Goal: Register for event/course

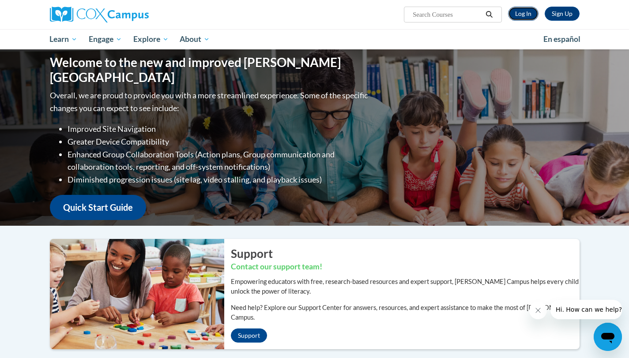
click at [519, 13] on link "Log In" at bounding box center [523, 14] width 30 height 14
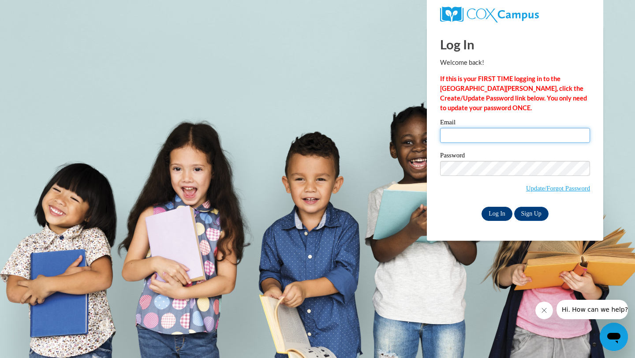
type input "Treynolds940@gmail.com"
click at [496, 211] on input "Log In" at bounding box center [497, 214] width 31 height 14
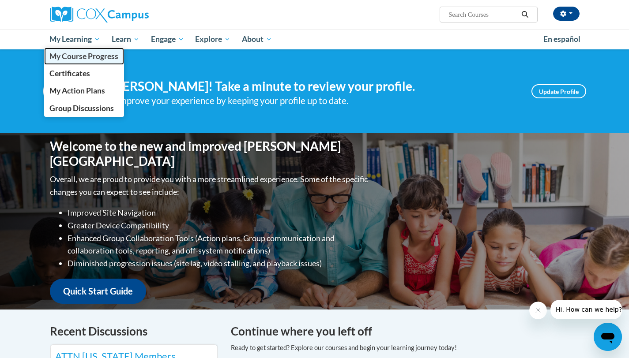
click at [75, 53] on span "My Course Progress" at bounding box center [83, 56] width 69 height 9
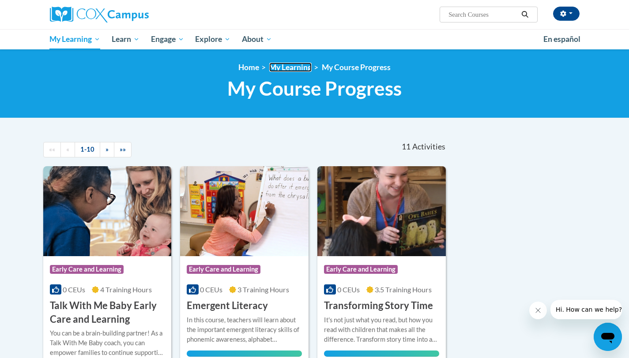
click at [279, 67] on link "My Learning" at bounding box center [290, 67] width 42 height 9
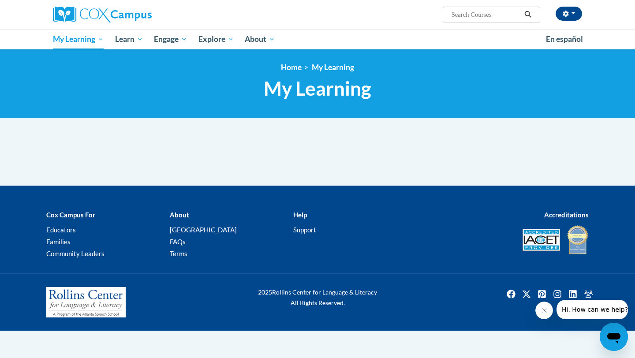
click at [476, 21] on span "Search Search..." at bounding box center [491, 15] width 97 height 16
type input "classes"
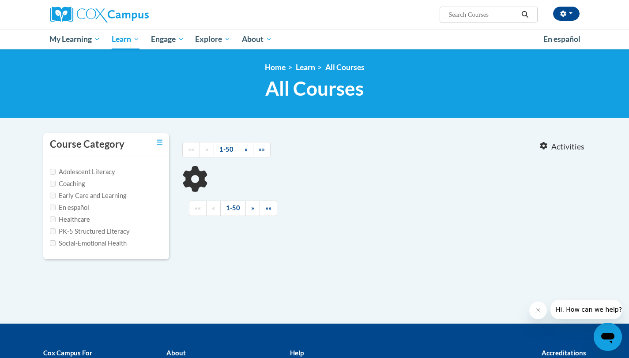
type input "classes"
click at [54, 244] on input "Social-Emotional Health" at bounding box center [53, 243] width 6 height 6
checkbox input "true"
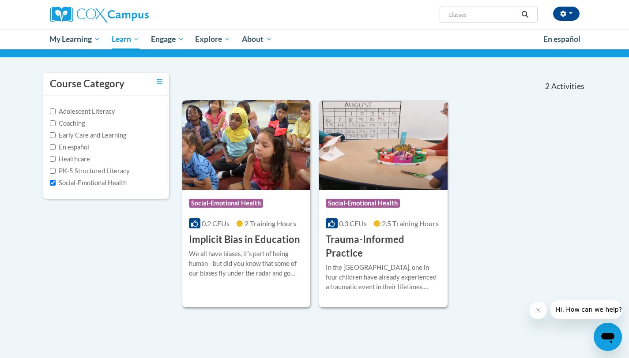
scroll to position [84, 0]
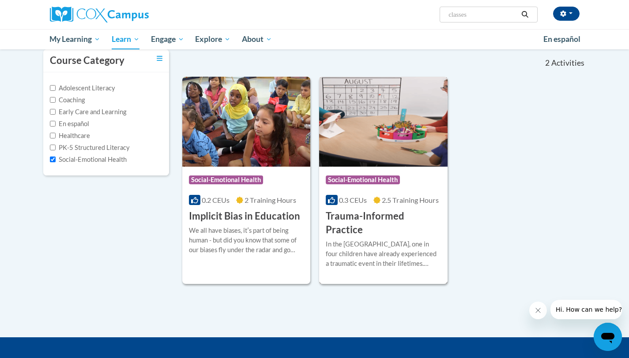
click at [362, 218] on h3 "Trauma-Informed Practice" at bounding box center [383, 223] width 115 height 27
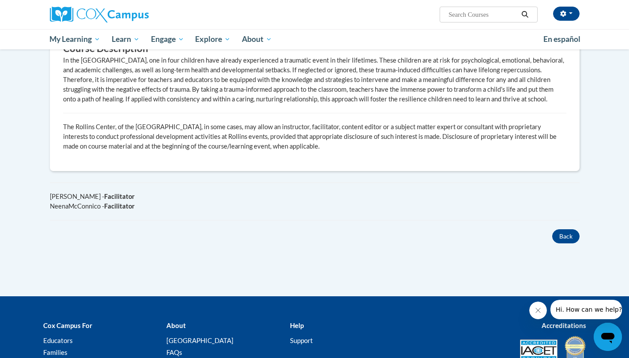
scroll to position [575, 0]
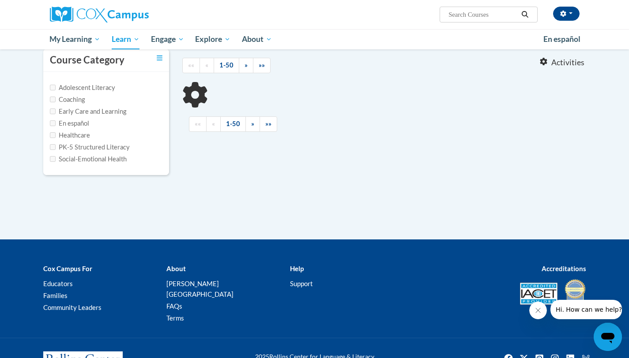
type input "classes"
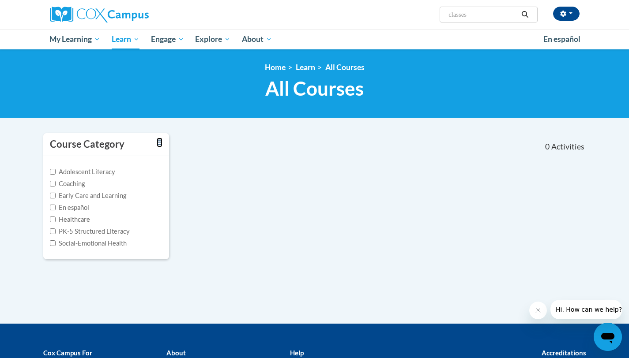
click at [160, 141] on icon "Toggle collapse" at bounding box center [160, 142] width 6 height 7
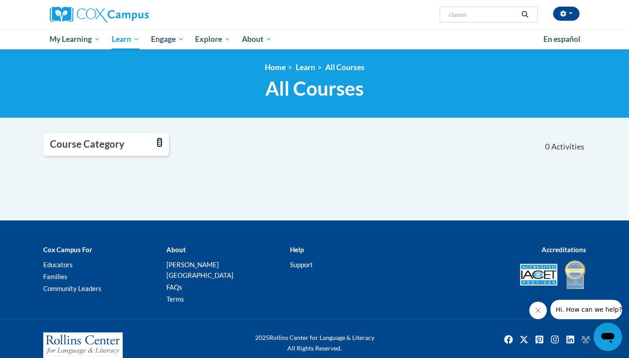
click at [160, 142] on icon "Toggle collapse" at bounding box center [160, 142] width 6 height 7
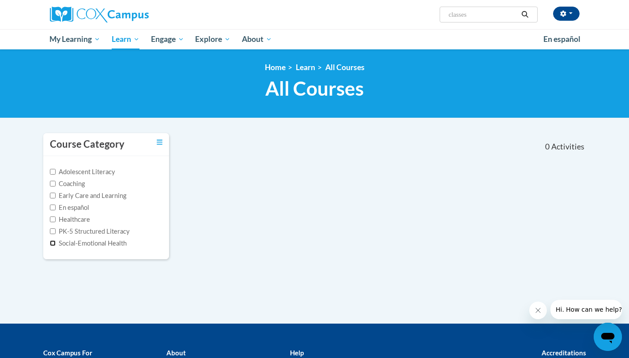
click at [50, 242] on input "Social-Emotional Health" at bounding box center [53, 243] width 6 height 6
checkbox input "true"
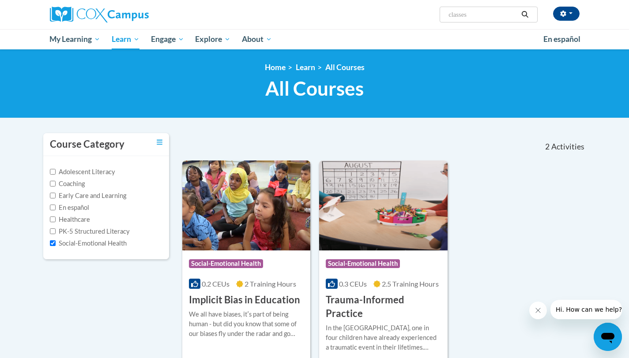
click at [53, 227] on label "PK-5 Structured Literacy" at bounding box center [90, 232] width 80 height 10
click at [53, 229] on input "PK-5 Structured Literacy" at bounding box center [53, 232] width 6 height 6
checkbox input "true"
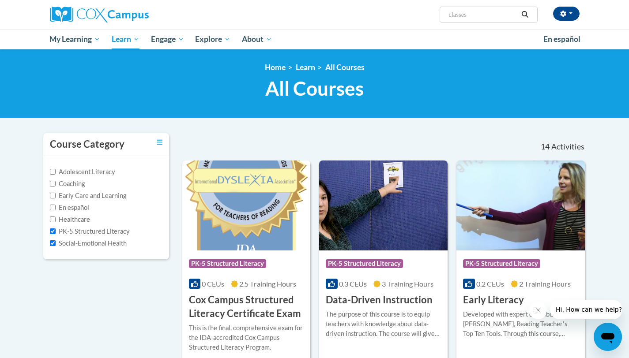
click at [51, 213] on div "Adolescent Literacy Coaching Early Care and Learning En español Healthcare PK-5…" at bounding box center [106, 207] width 112 height 81
click at [52, 218] on input "Healthcare" at bounding box center [53, 220] width 6 height 6
checkbox input "true"
click at [51, 204] on label "En español" at bounding box center [69, 208] width 39 height 10
click at [51, 205] on input "En español" at bounding box center [53, 208] width 6 height 6
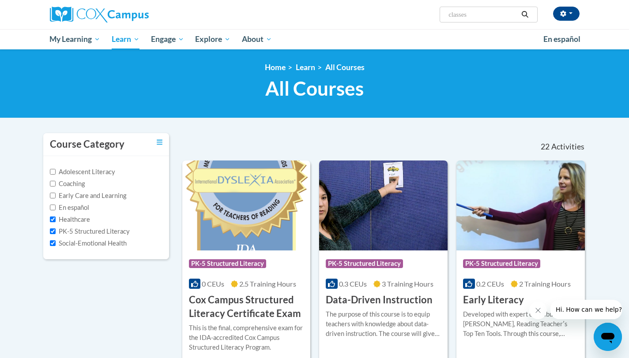
checkbox input "true"
click at [52, 194] on input "Early Care and Learning" at bounding box center [53, 196] width 6 height 6
checkbox input "true"
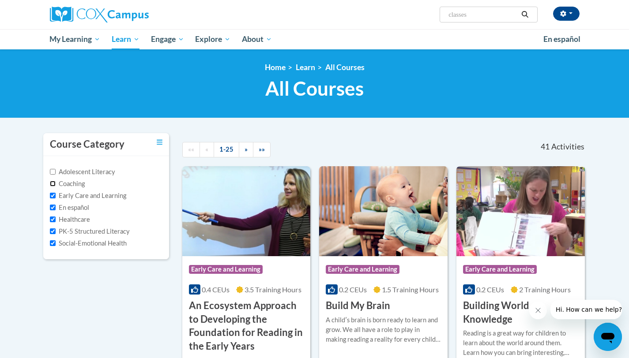
click at [52, 182] on input "Coaching" at bounding box center [53, 184] width 6 height 6
checkbox input "true"
click at [52, 170] on input "Adolescent Literacy" at bounding box center [53, 172] width 6 height 6
checkbox input "true"
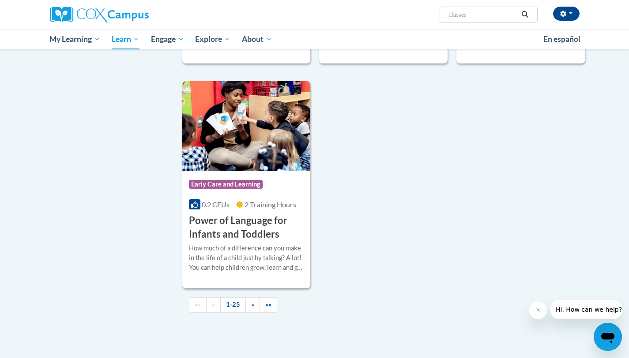
scroll to position [1972, 0]
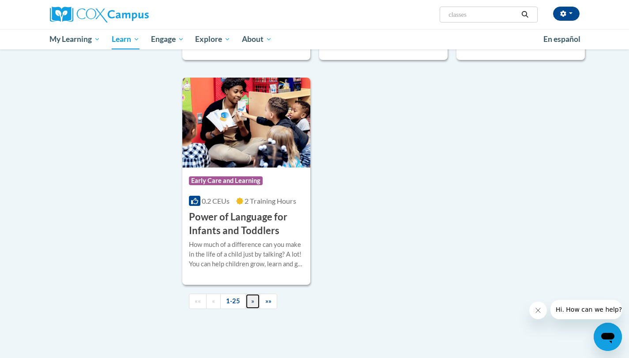
click at [251, 305] on span "»" at bounding box center [252, 300] width 3 height 7
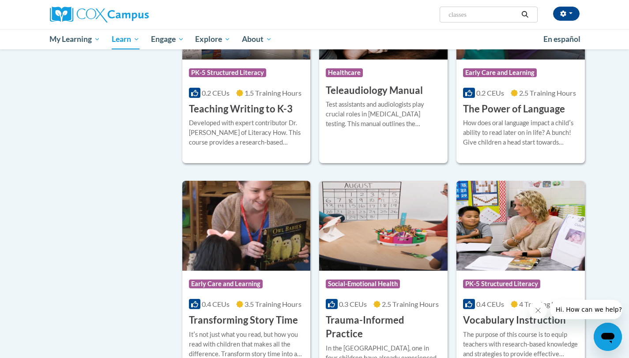
scroll to position [1345, 0]
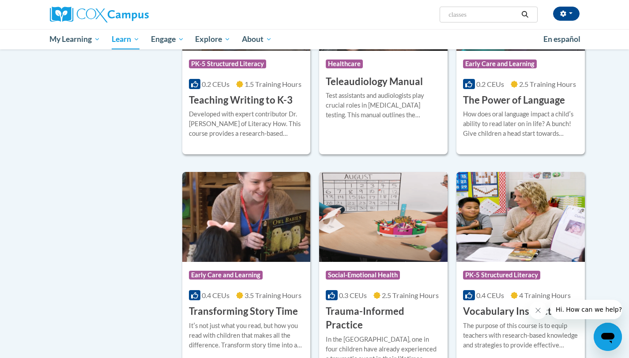
click at [361, 291] on div "0.3 CEUs 2.5 Training Hours" at bounding box center [383, 296] width 115 height 10
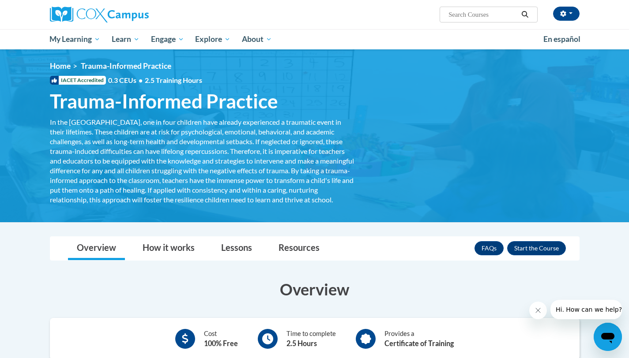
scroll to position [2, 0]
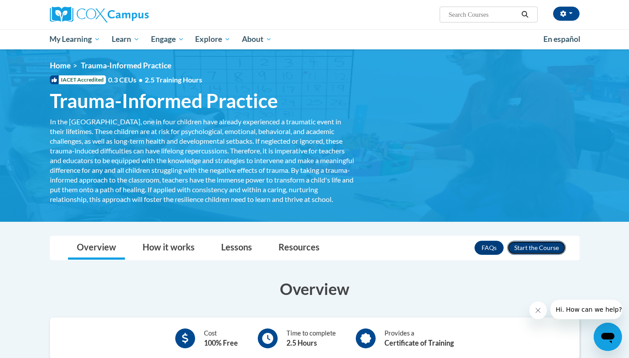
click at [527, 255] on button "Enroll" at bounding box center [536, 248] width 59 height 14
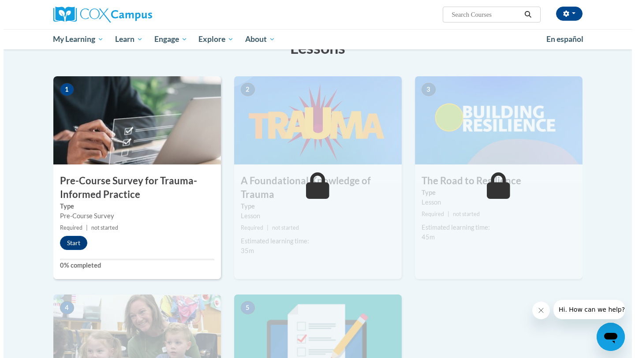
scroll to position [276, 0]
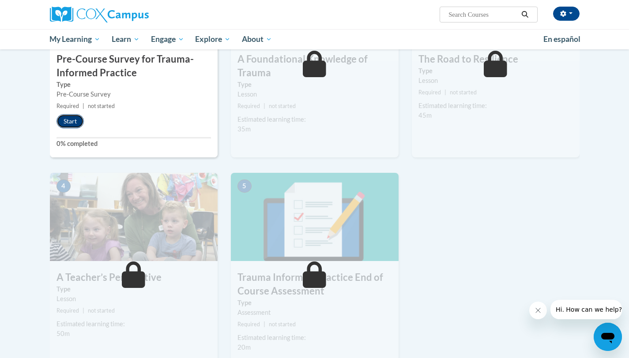
click at [68, 124] on button "Start" at bounding box center [69, 121] width 27 height 14
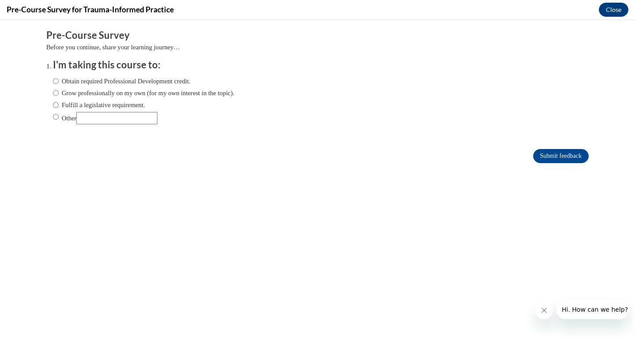
scroll to position [0, 0]
click at [53, 84] on input "Obtain required Professional Development credit." at bounding box center [56, 81] width 6 height 10
radio input "true"
click at [553, 153] on input "Submit feedback" at bounding box center [561, 156] width 56 height 14
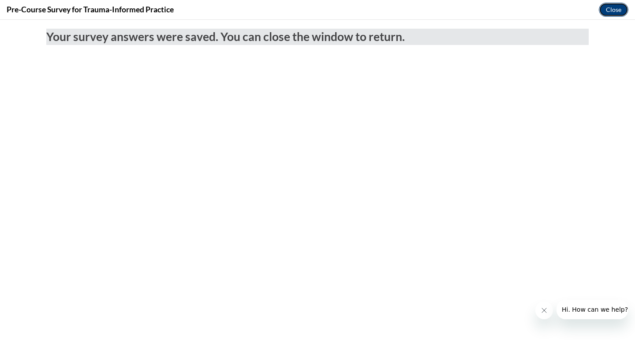
click at [615, 10] on button "Close" at bounding box center [614, 10] width 30 height 14
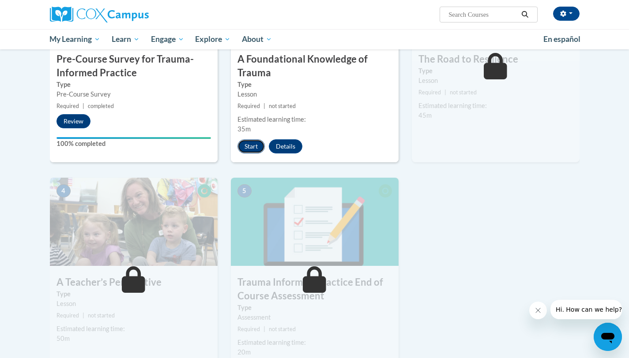
click at [249, 148] on button "Start" at bounding box center [250, 146] width 27 height 14
